Goal: Answer question/provide support

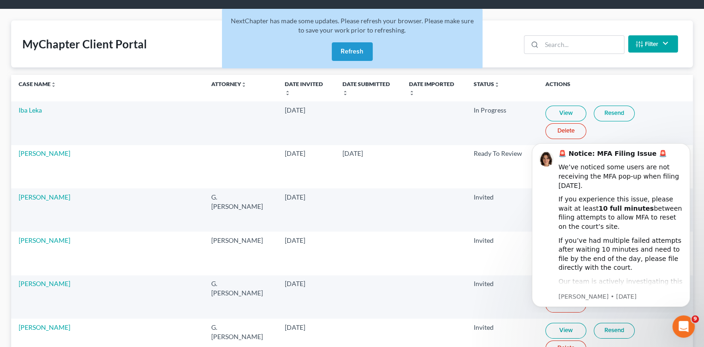
scroll to position [81, 0]
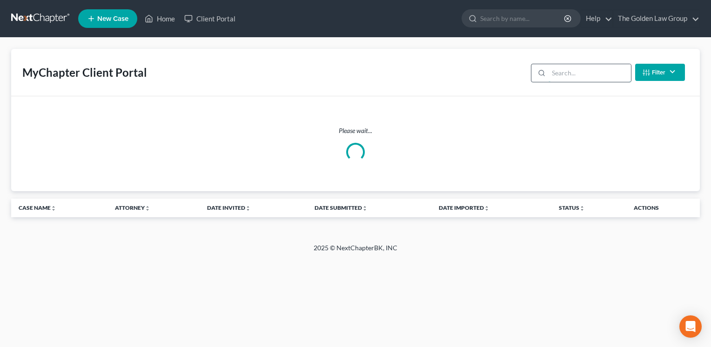
click at [570, 70] on input "search" at bounding box center [590, 73] width 82 height 18
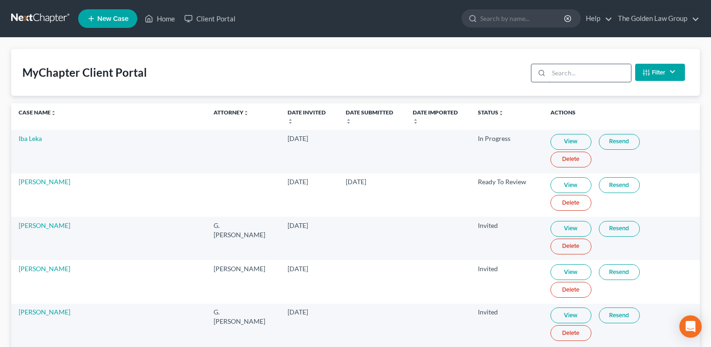
click at [571, 74] on input "search" at bounding box center [590, 73] width 82 height 18
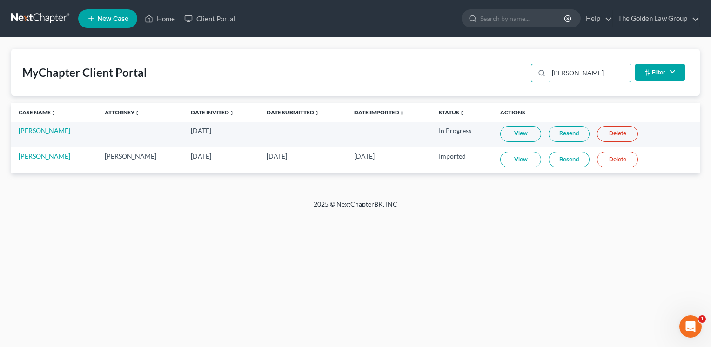
type input "sams"
click at [500, 134] on link "View" at bounding box center [520, 134] width 41 height 16
click at [571, 135] on link "Resend" at bounding box center [569, 134] width 41 height 16
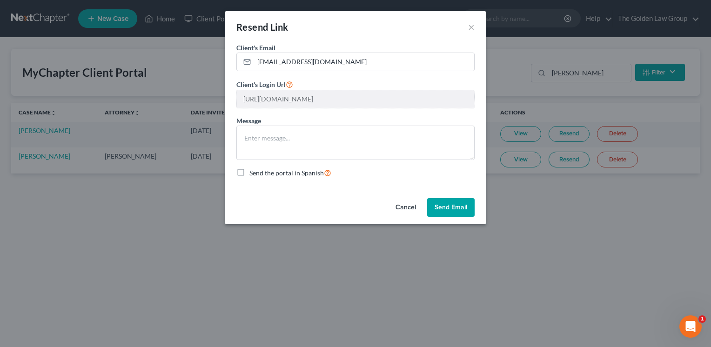
click at [444, 211] on button "Send Email" at bounding box center [450, 207] width 47 height 19
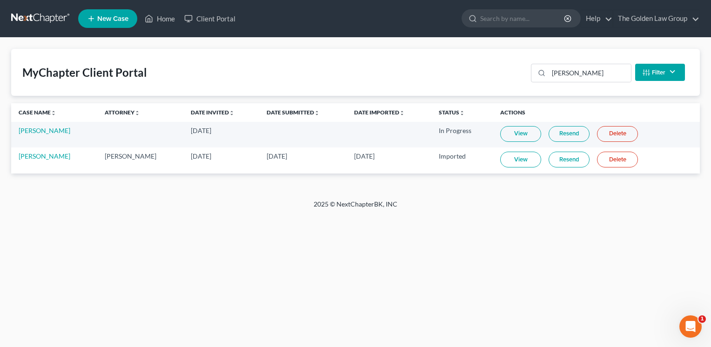
click at [553, 136] on link "Resend" at bounding box center [569, 134] width 41 height 16
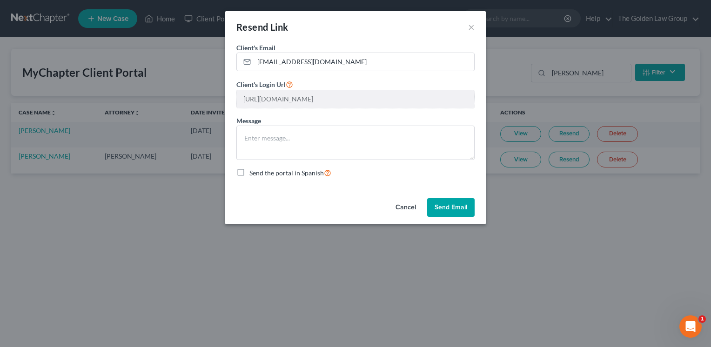
click at [436, 210] on button "Send Email" at bounding box center [450, 207] width 47 height 19
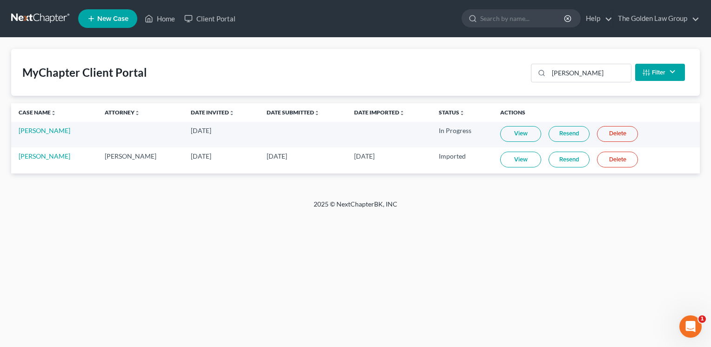
click at [549, 133] on link "Resend" at bounding box center [569, 134] width 41 height 16
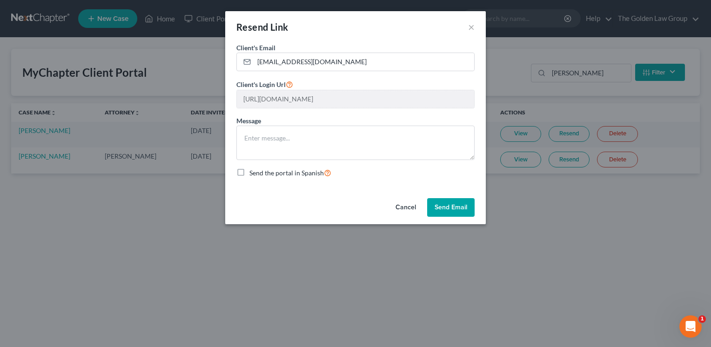
click at [462, 206] on button "Send Email" at bounding box center [450, 207] width 47 height 19
